Goal: Task Accomplishment & Management: Manage account settings

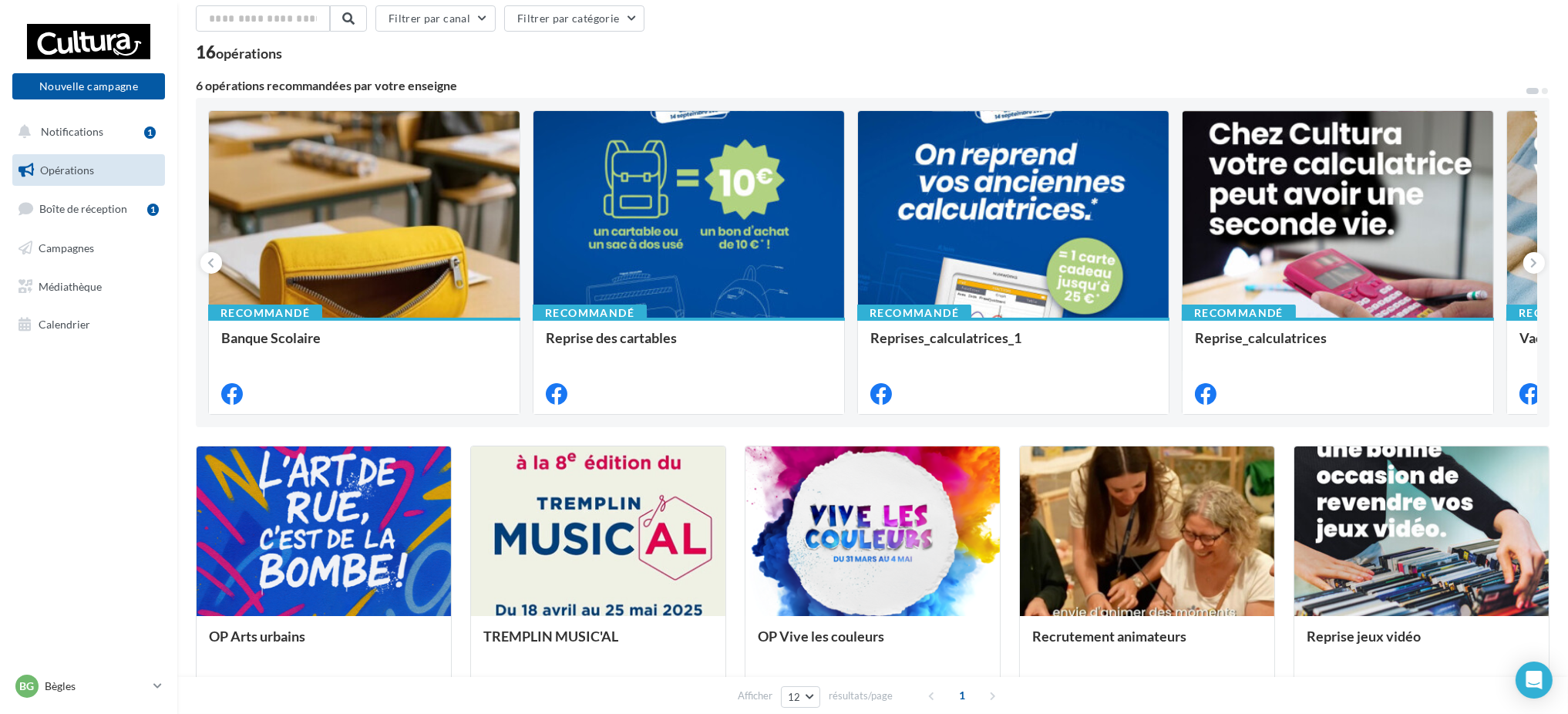
scroll to position [102, 0]
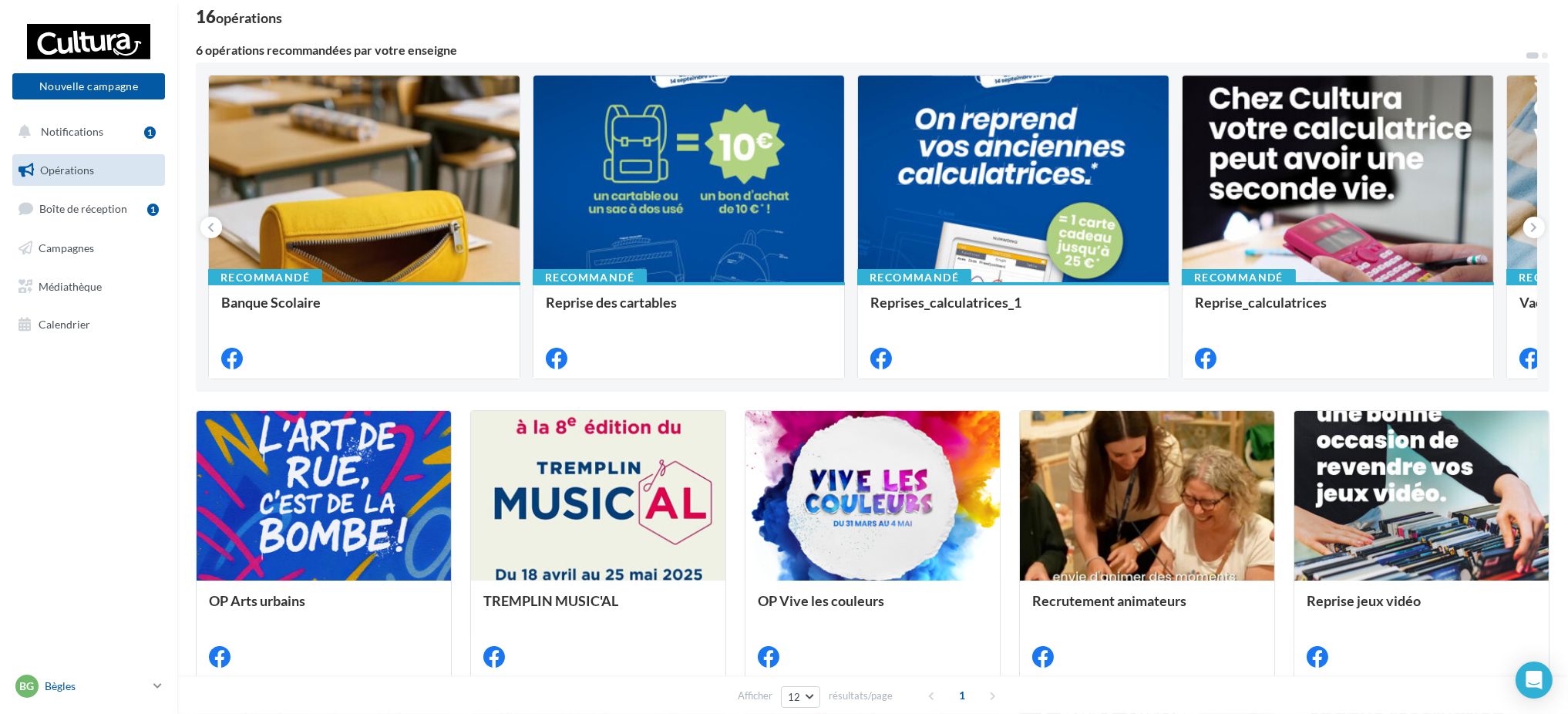
click at [85, 673] on link "Bg Bègles [EMAIL_ADDRESS][DOMAIN_NAME]" at bounding box center [88, 687] width 153 height 30
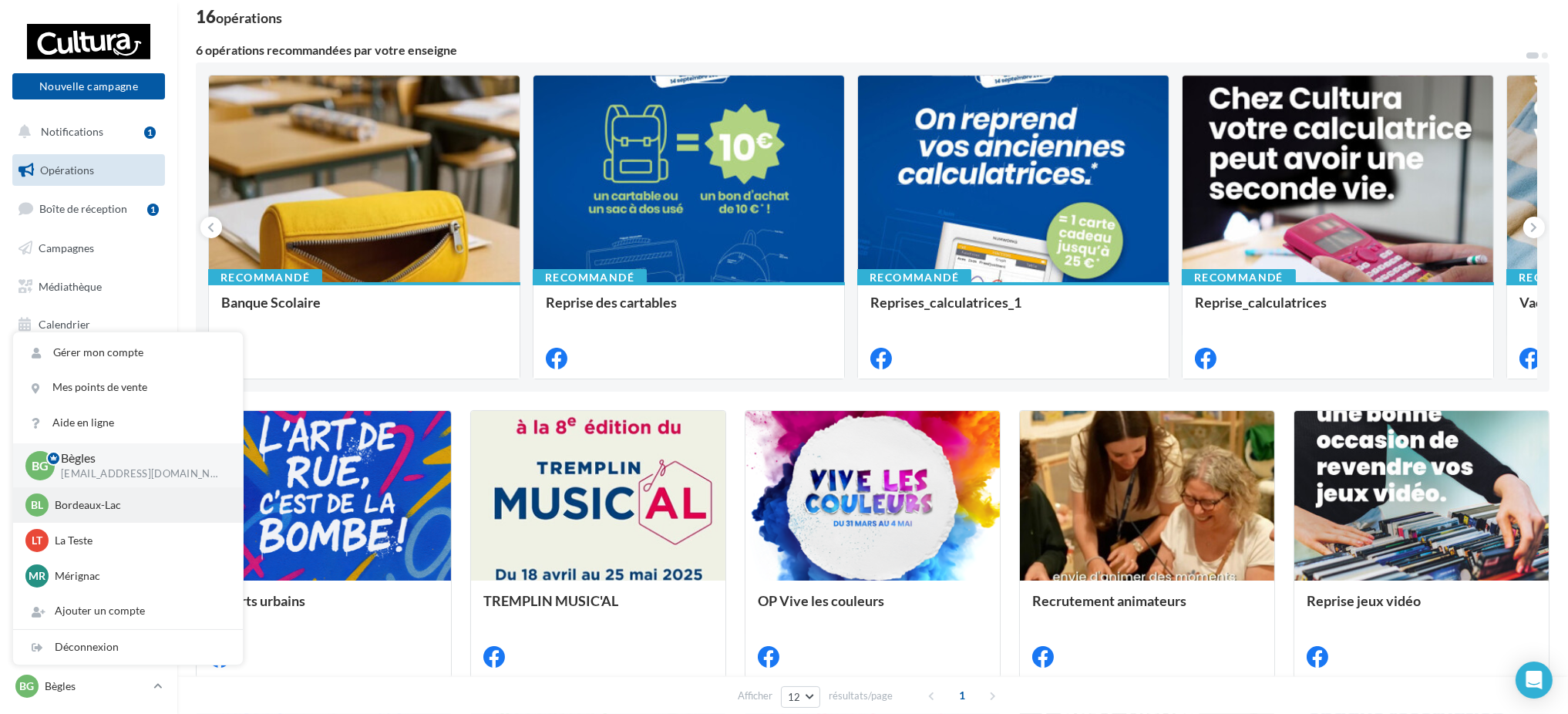
click at [108, 494] on div "[PERSON_NAME]-Lac [PERSON_NAME][EMAIL_ADDRESS][DOMAIN_NAME]" at bounding box center [128, 505] width 205 height 23
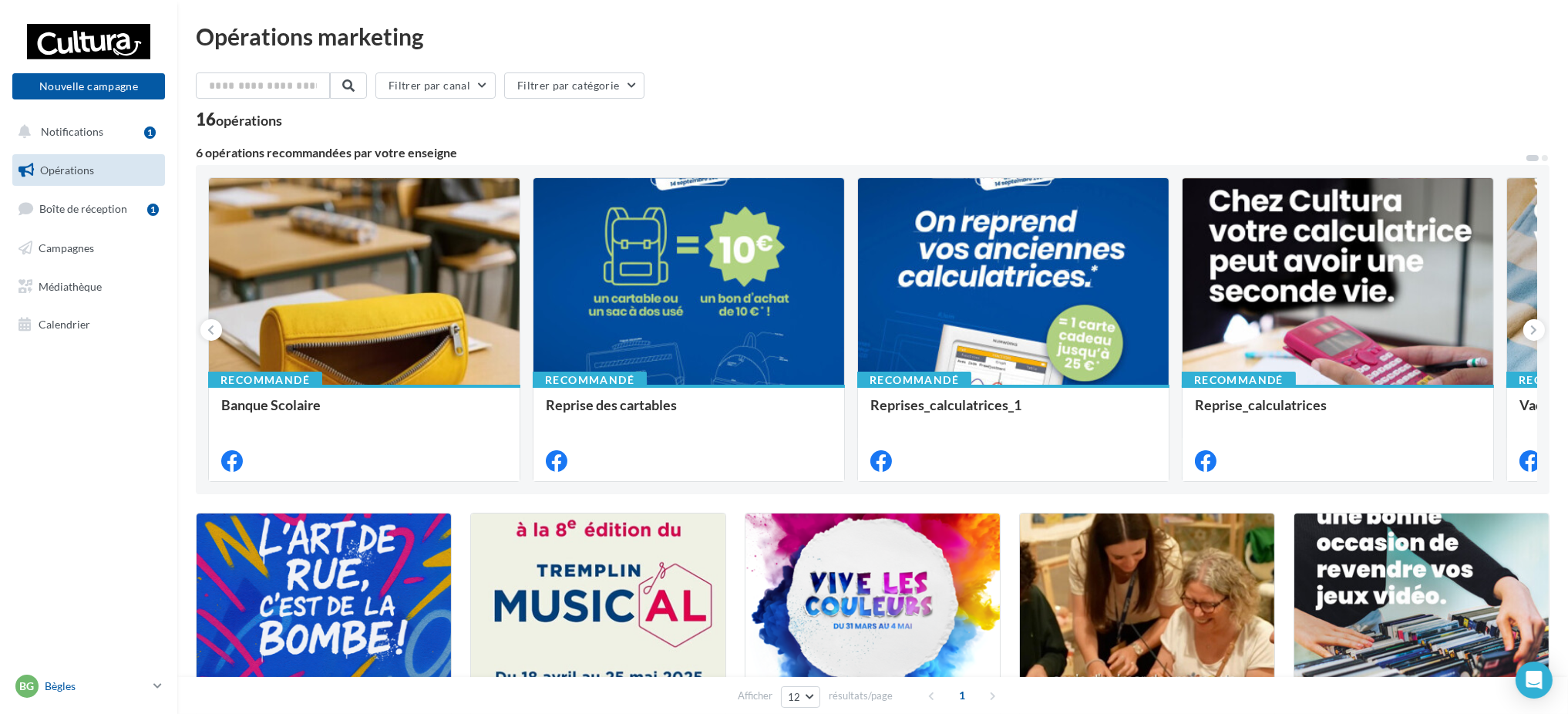
click at [107, 686] on p "Bègles" at bounding box center [95, 687] width 102 height 16
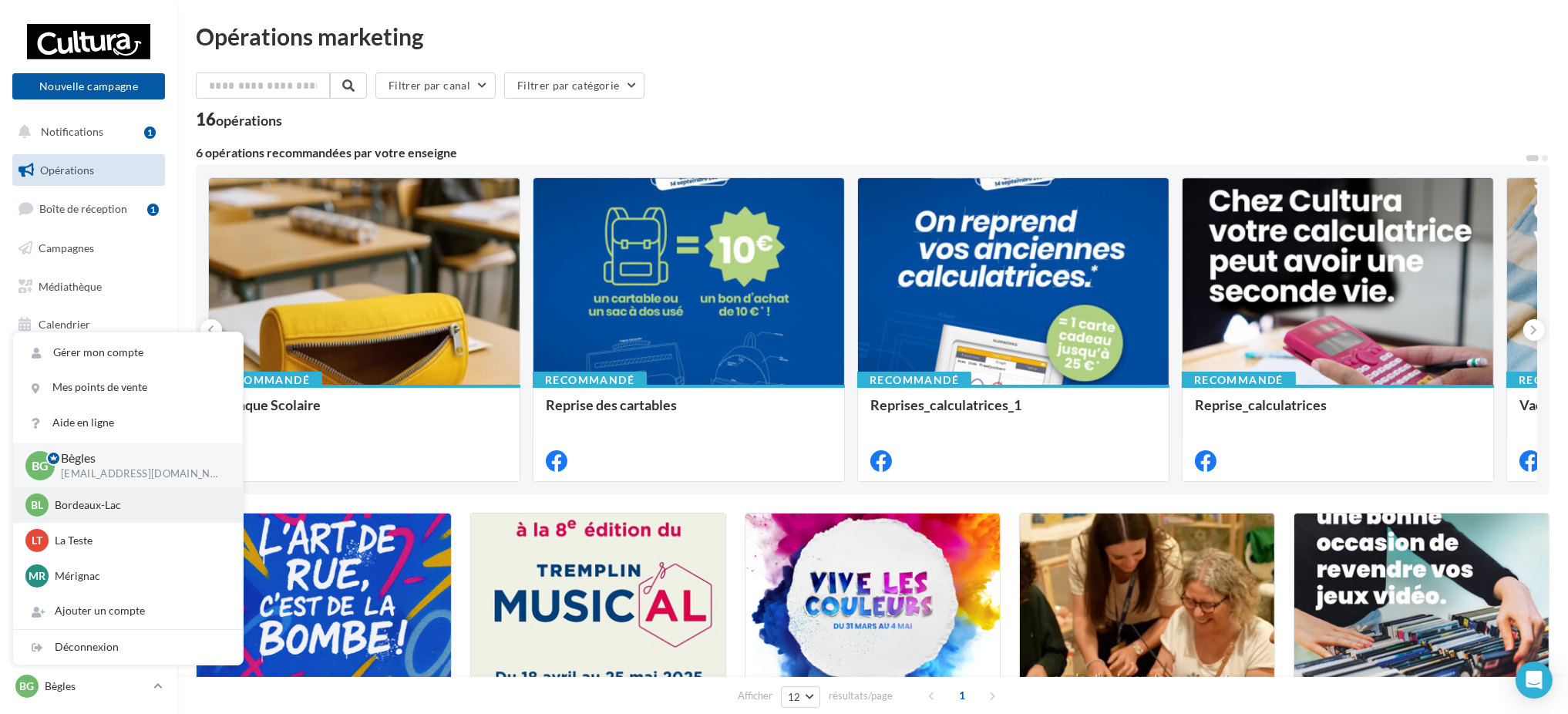
click at [117, 501] on p "Bordeaux-Lac" at bounding box center [140, 505] width 169 height 16
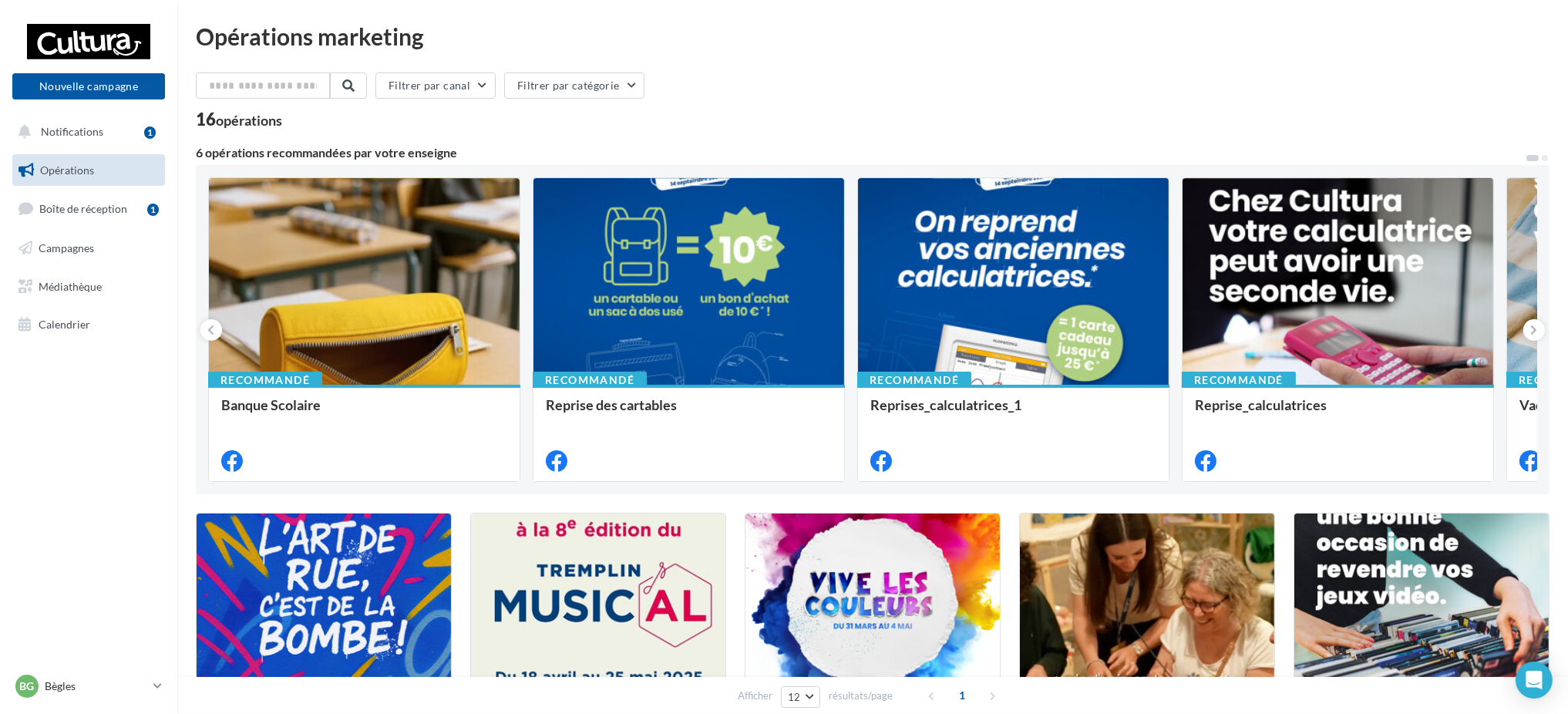
click at [1271, 103] on div "Filtrer par canal Filtrer par catégorie" at bounding box center [873, 88] width 1354 height 32
click at [79, 665] on nav "Nouvelle campagne Nouvelle campagne Notifications 1 Opérations Boîte de récepti…" at bounding box center [88, 357] width 177 height 714
click at [77, 697] on div "Bg Bègles y.millasseau1@cultura.fr" at bounding box center [81, 686] width 132 height 23
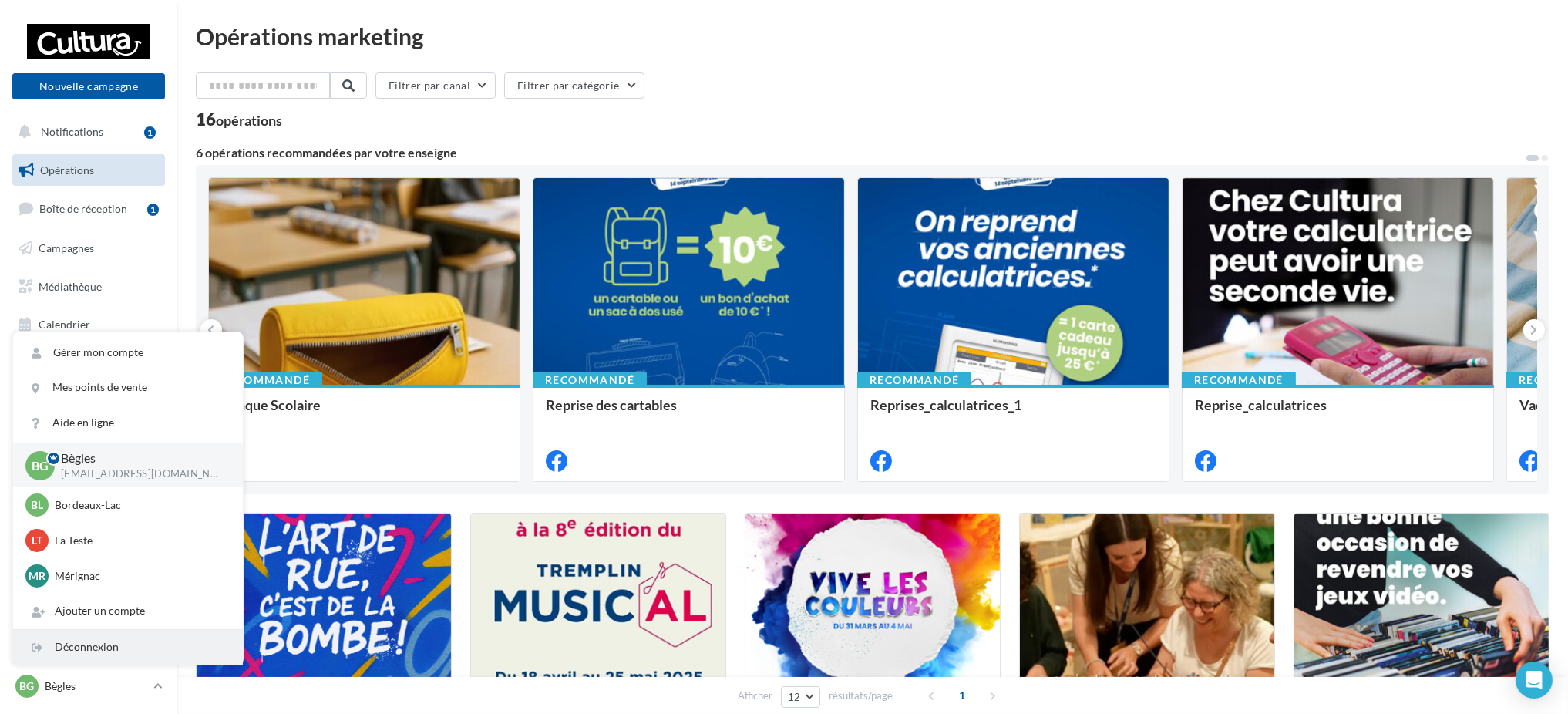
click at [95, 648] on div "Déconnexion" at bounding box center [128, 648] width 230 height 35
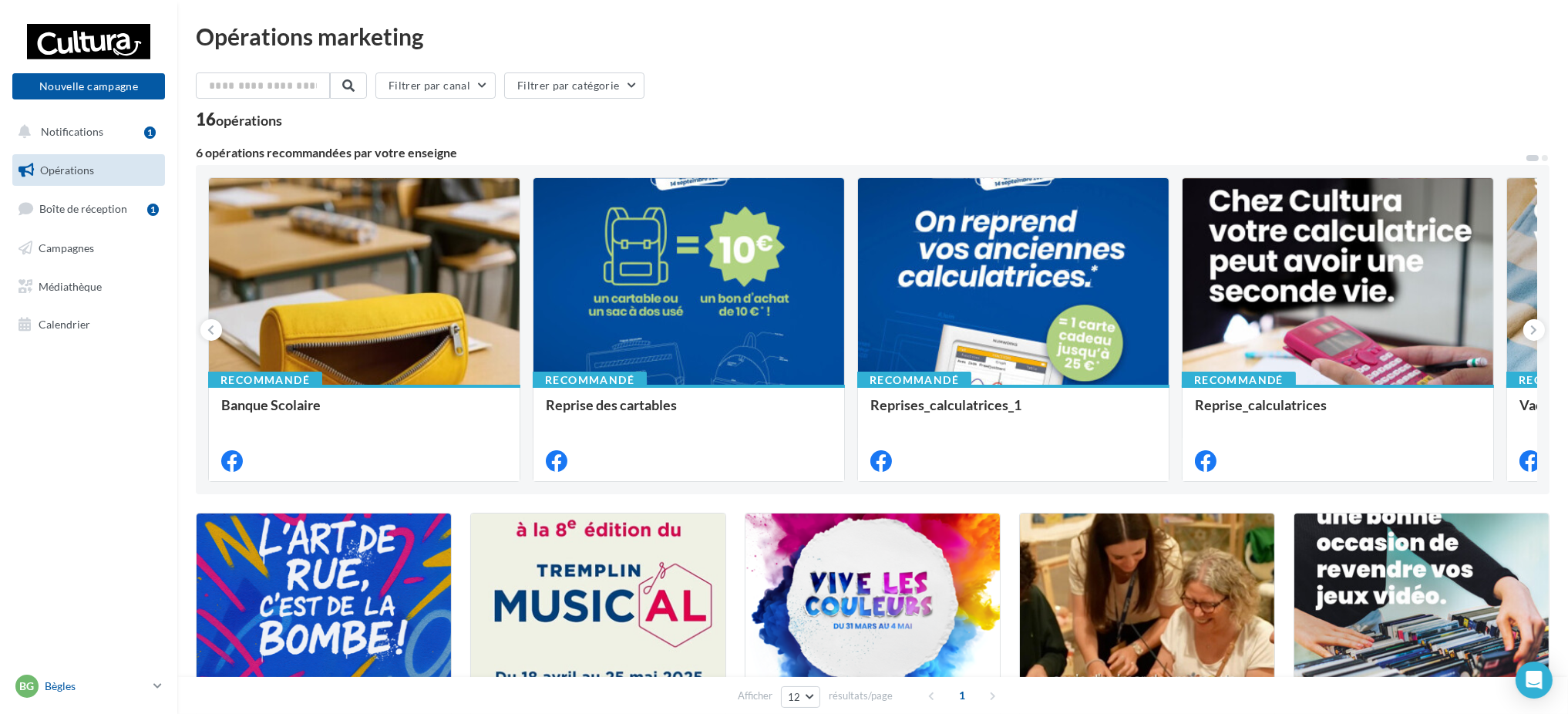
click at [88, 680] on p "Bègles" at bounding box center [95, 687] width 102 height 16
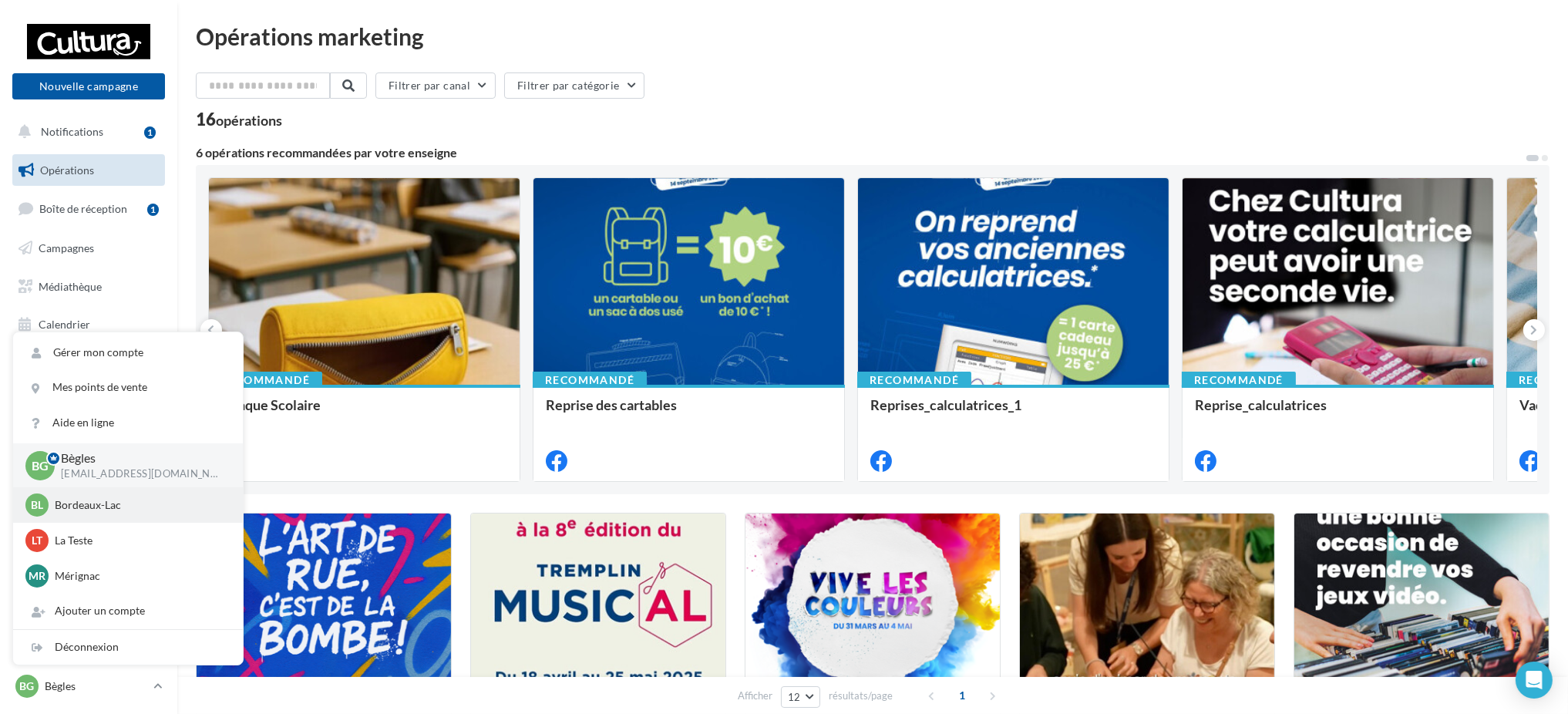
click at [119, 509] on p "Bordeaux-Lac" at bounding box center [140, 505] width 169 height 16
